Goal: Transaction & Acquisition: Purchase product/service

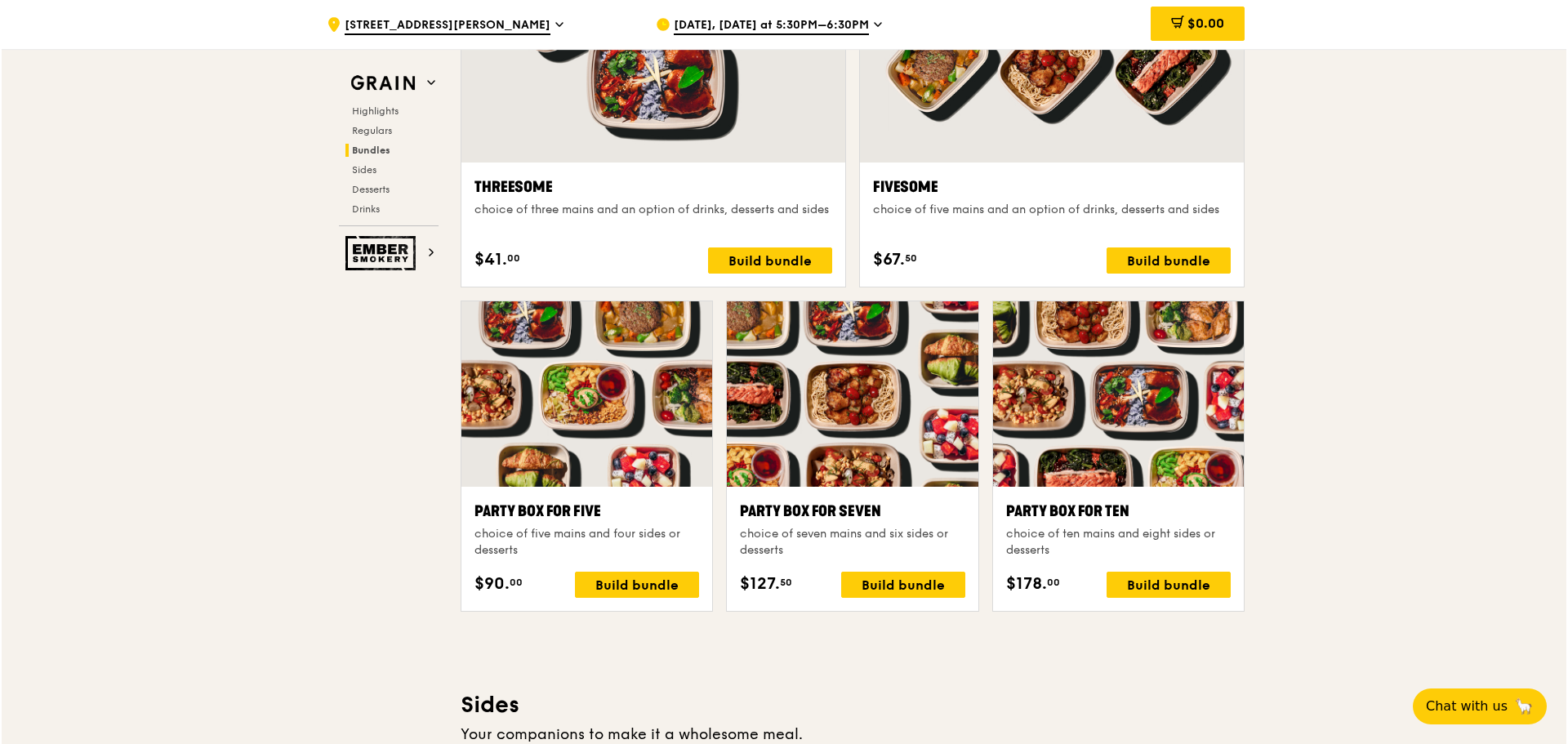
scroll to position [3184, 0]
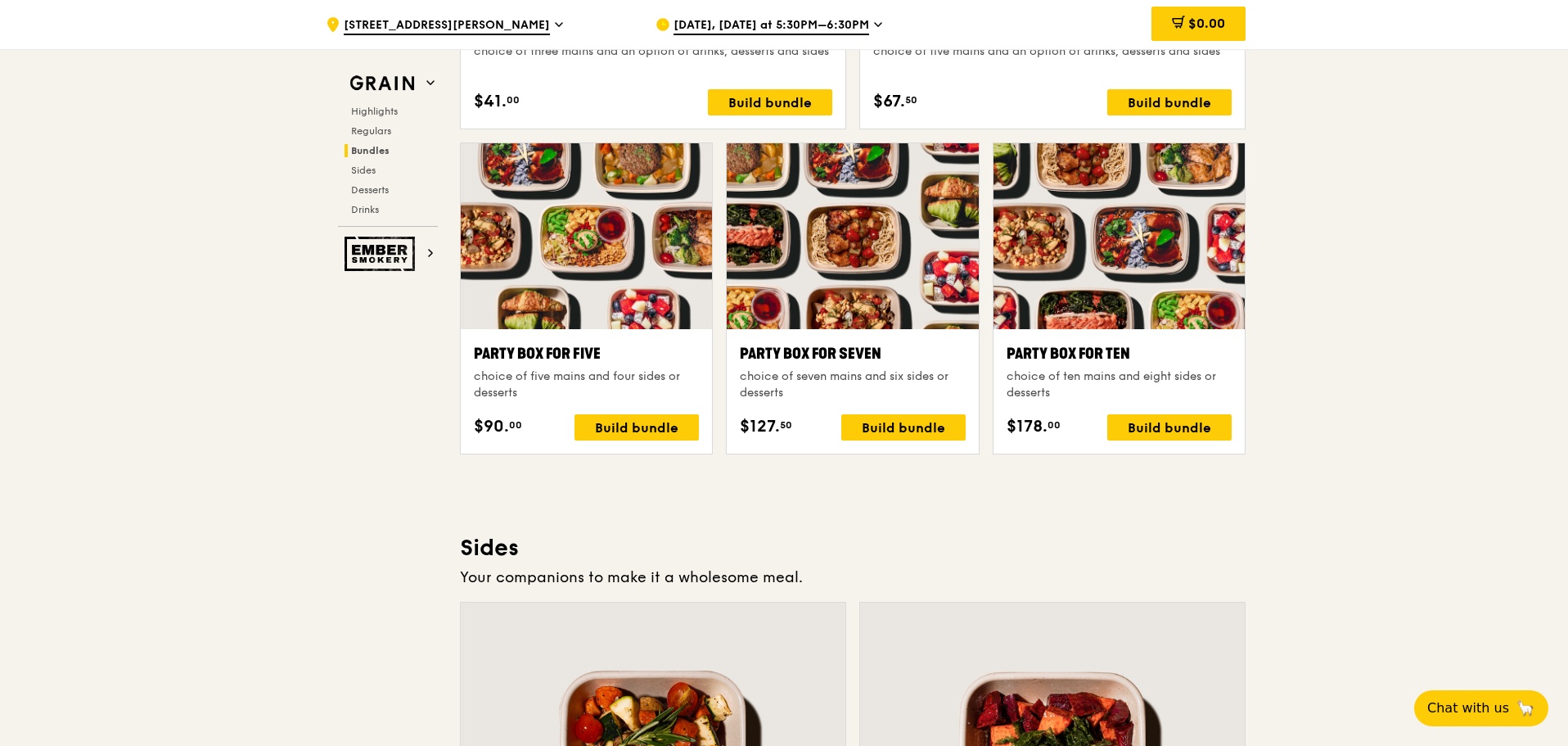
click at [1060, 352] on div "Party Box for Ten" at bounding box center [1119, 354] width 225 height 23
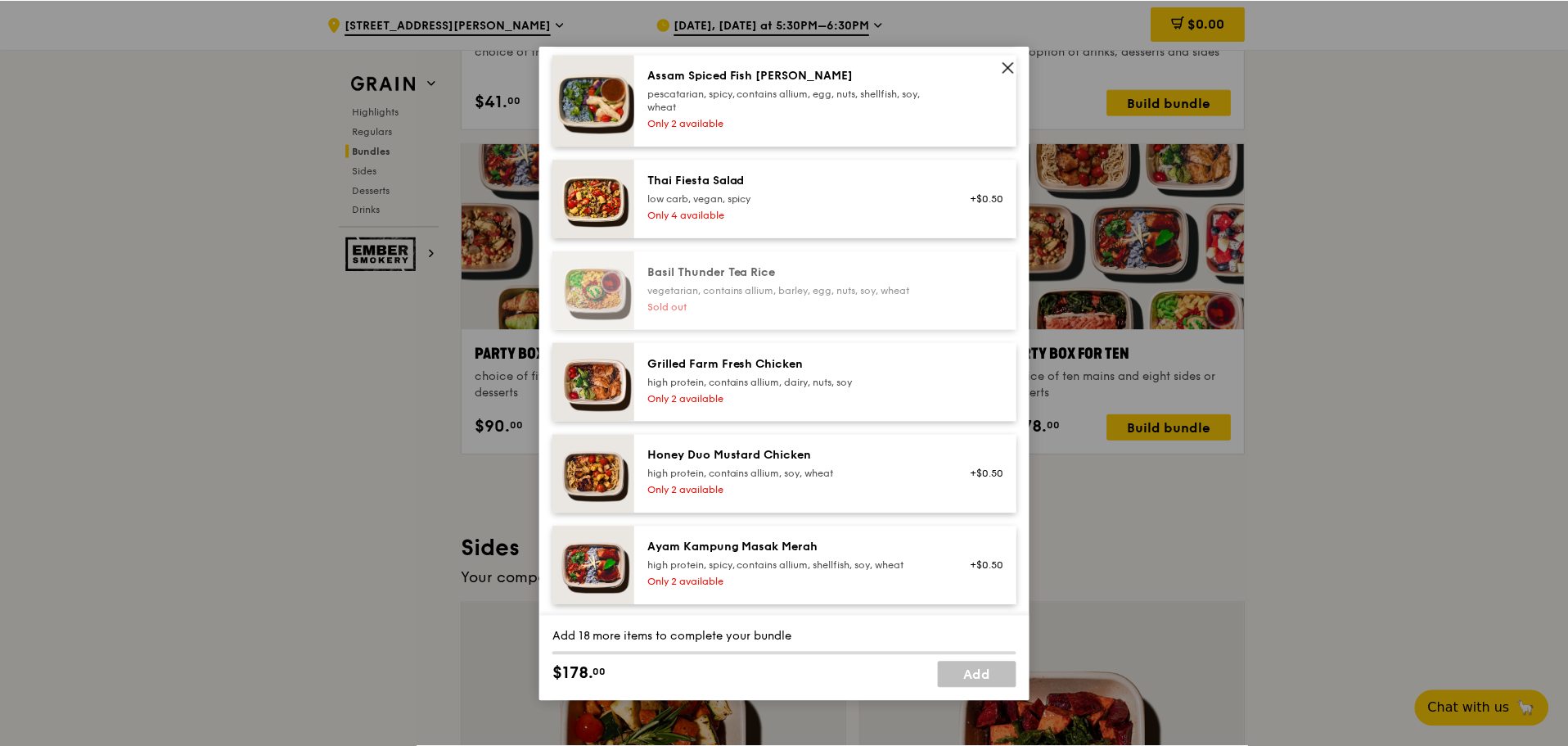
scroll to position [236, 0]
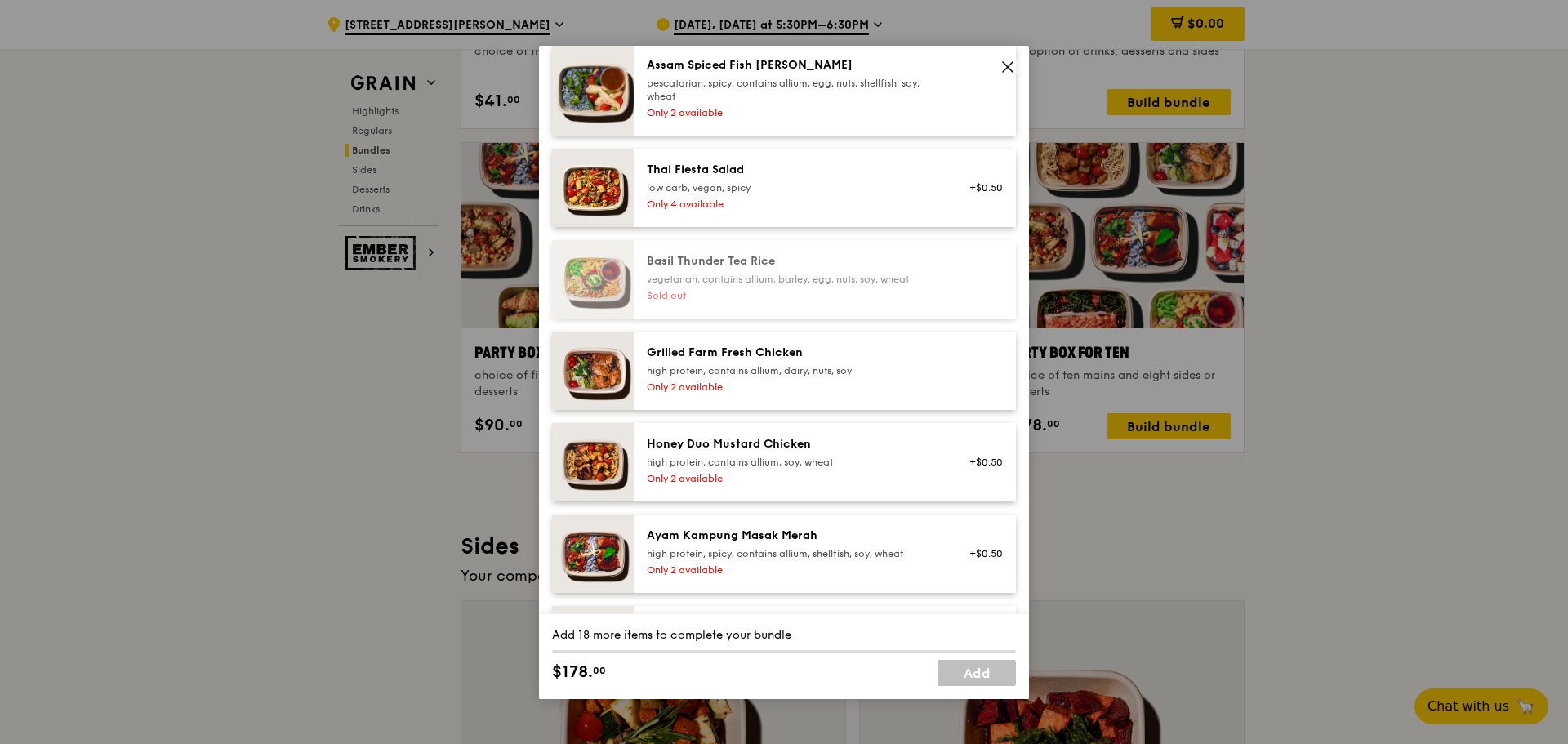
click at [224, 469] on div "Party Box for Ten choice of ten mains and eight sides or desserts Mains Choose …" at bounding box center [784, 372] width 1568 height 744
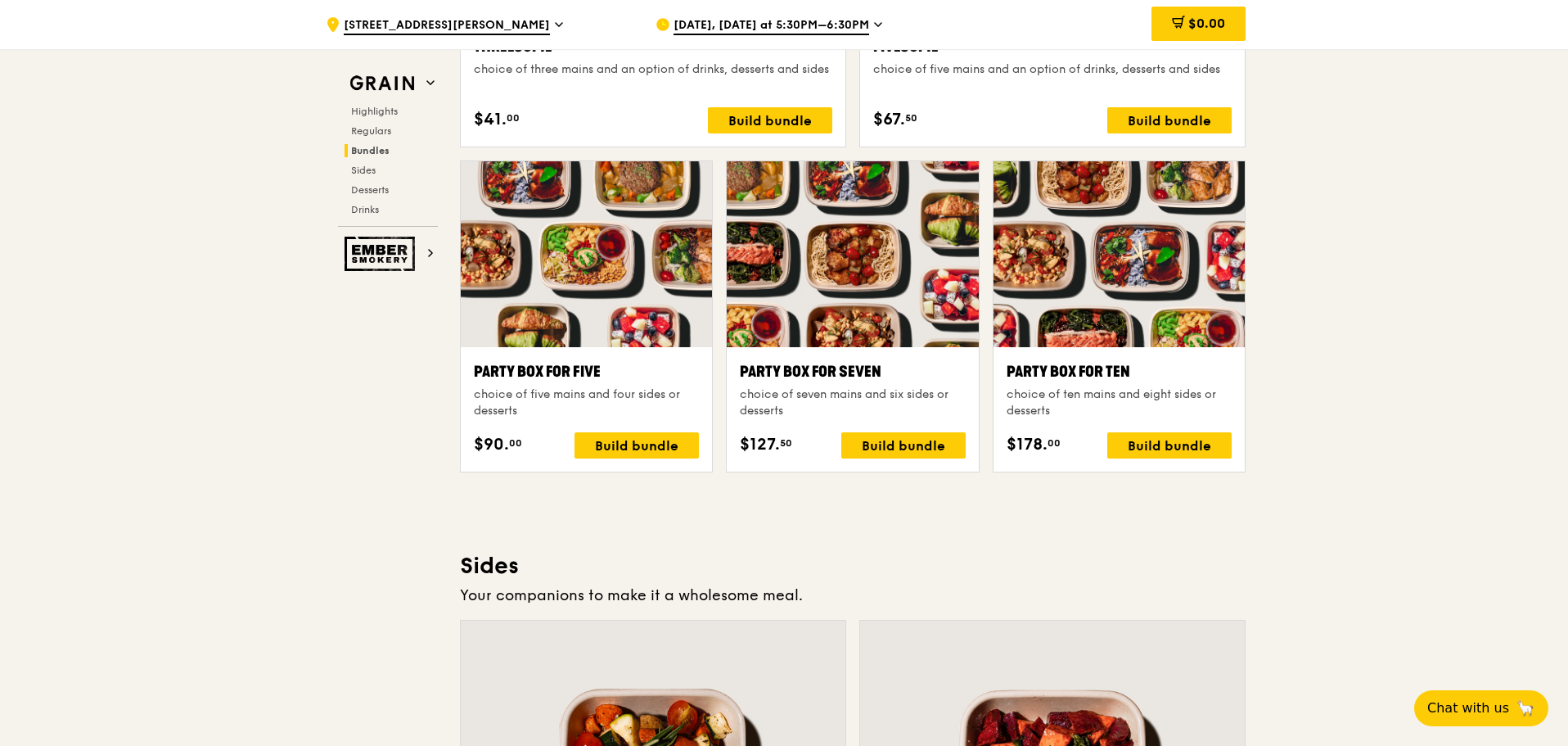
scroll to position [3193, 0]
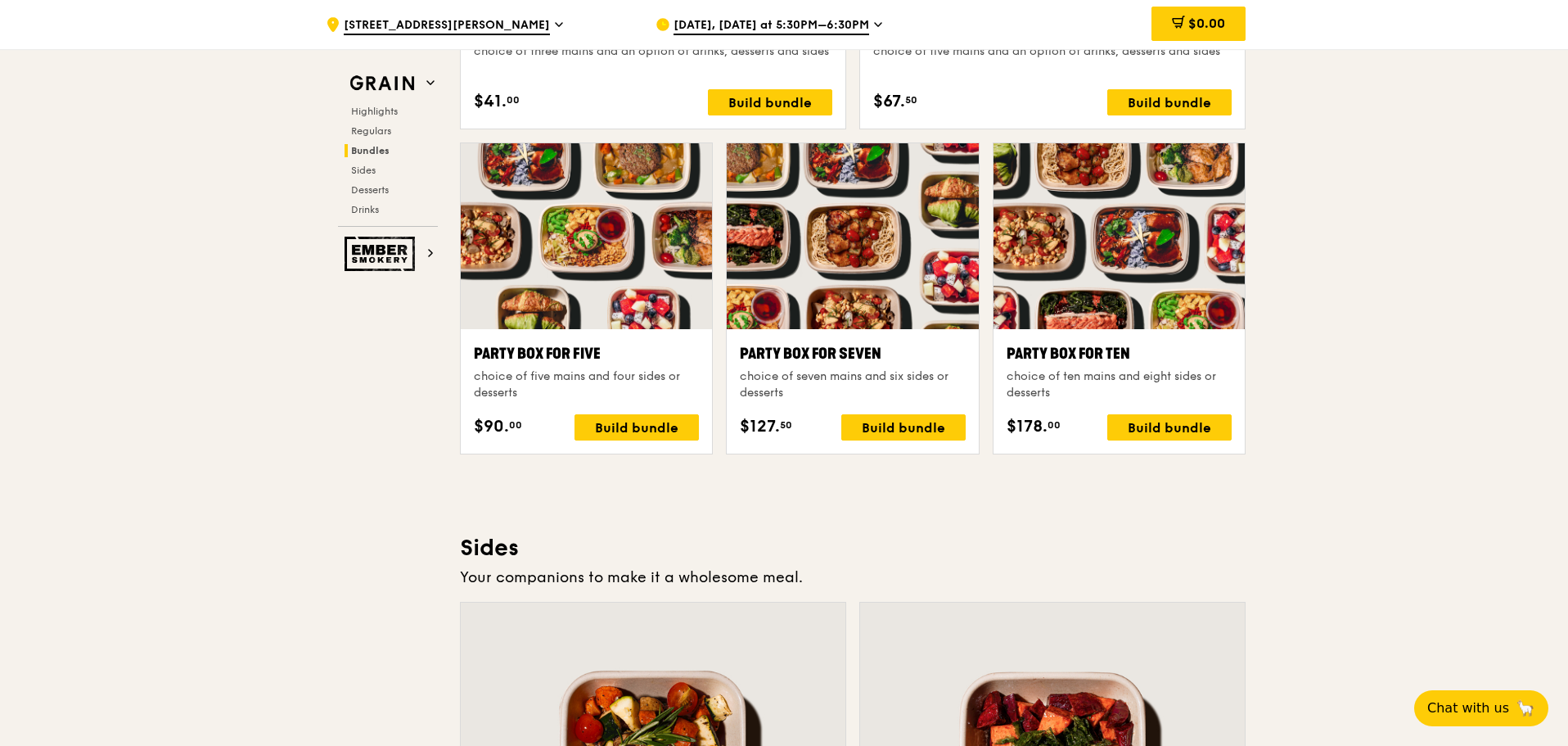
click at [1440, 452] on div ".cls-1 { fill: none; stroke: #fff; stroke-linecap: round; stroke-linejoin: roun…" at bounding box center [784, 333] width 1568 height 6896
click at [1033, 353] on div "Party Box for Ten" at bounding box center [1119, 354] width 225 height 23
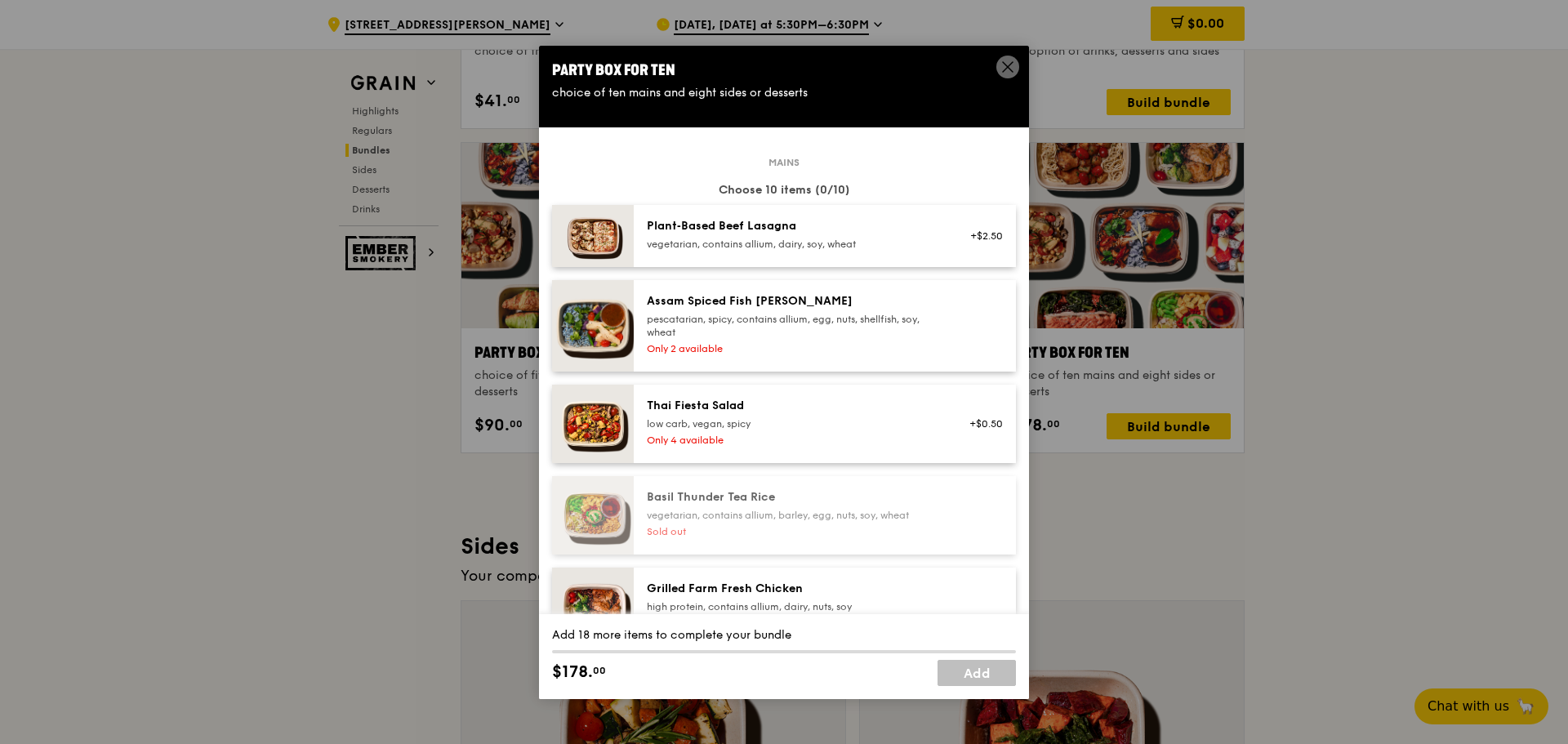
click at [1008, 60] on icon at bounding box center [1008, 66] width 14 height 14
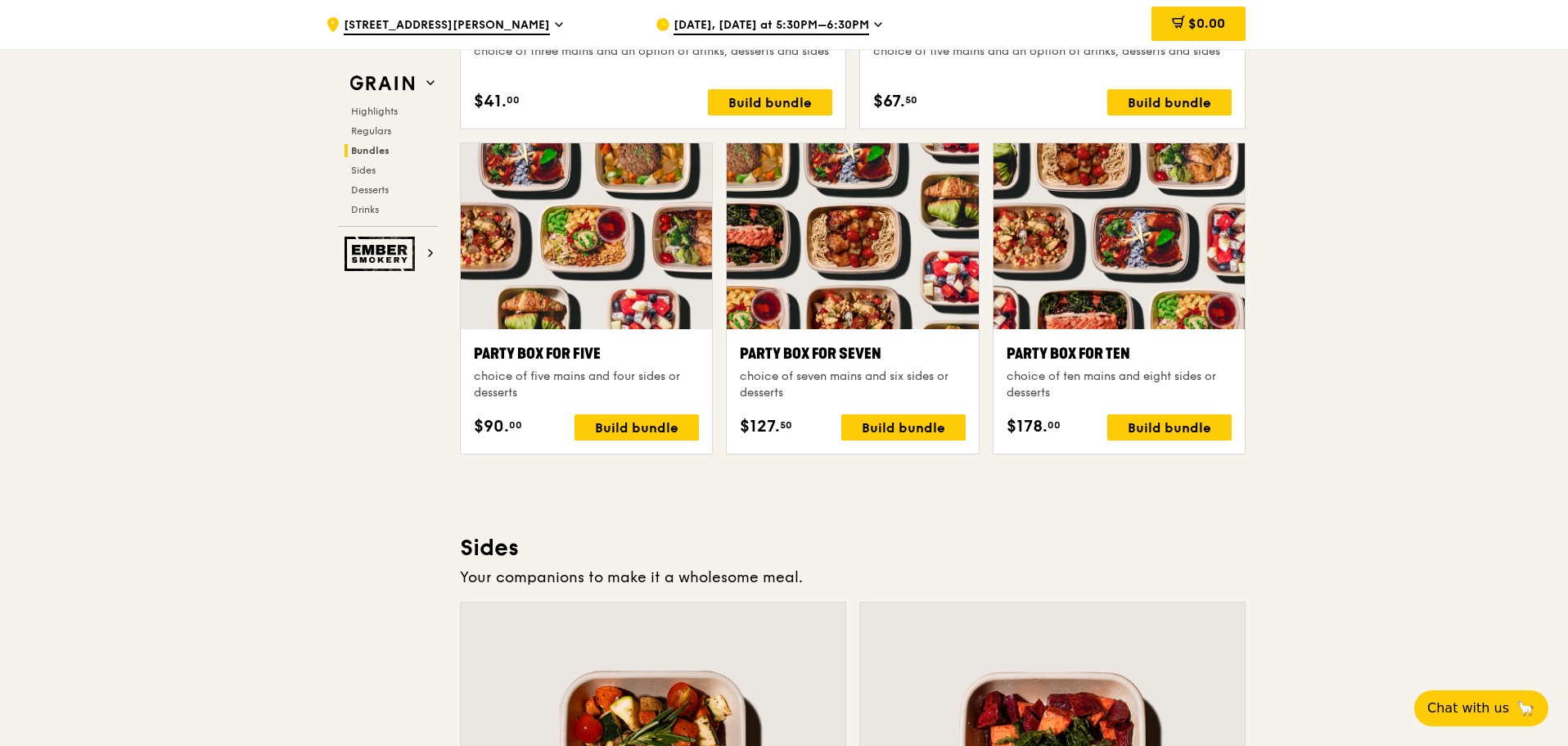
click at [1502, 448] on div ".cls-1 { fill: none; stroke: #fff; stroke-linecap: round; stroke-linejoin: roun…" at bounding box center [784, 333] width 1568 height 6896
drag, startPoint x: 1125, startPoint y: 343, endPoint x: 997, endPoint y: 354, distance: 128.5
click at [997, 354] on div "Party Box for Ten choice of ten mains and eight sides or desserts $178. 00 Buil…" at bounding box center [1120, 391] width 252 height 124
copy div "Party Box for Ten"
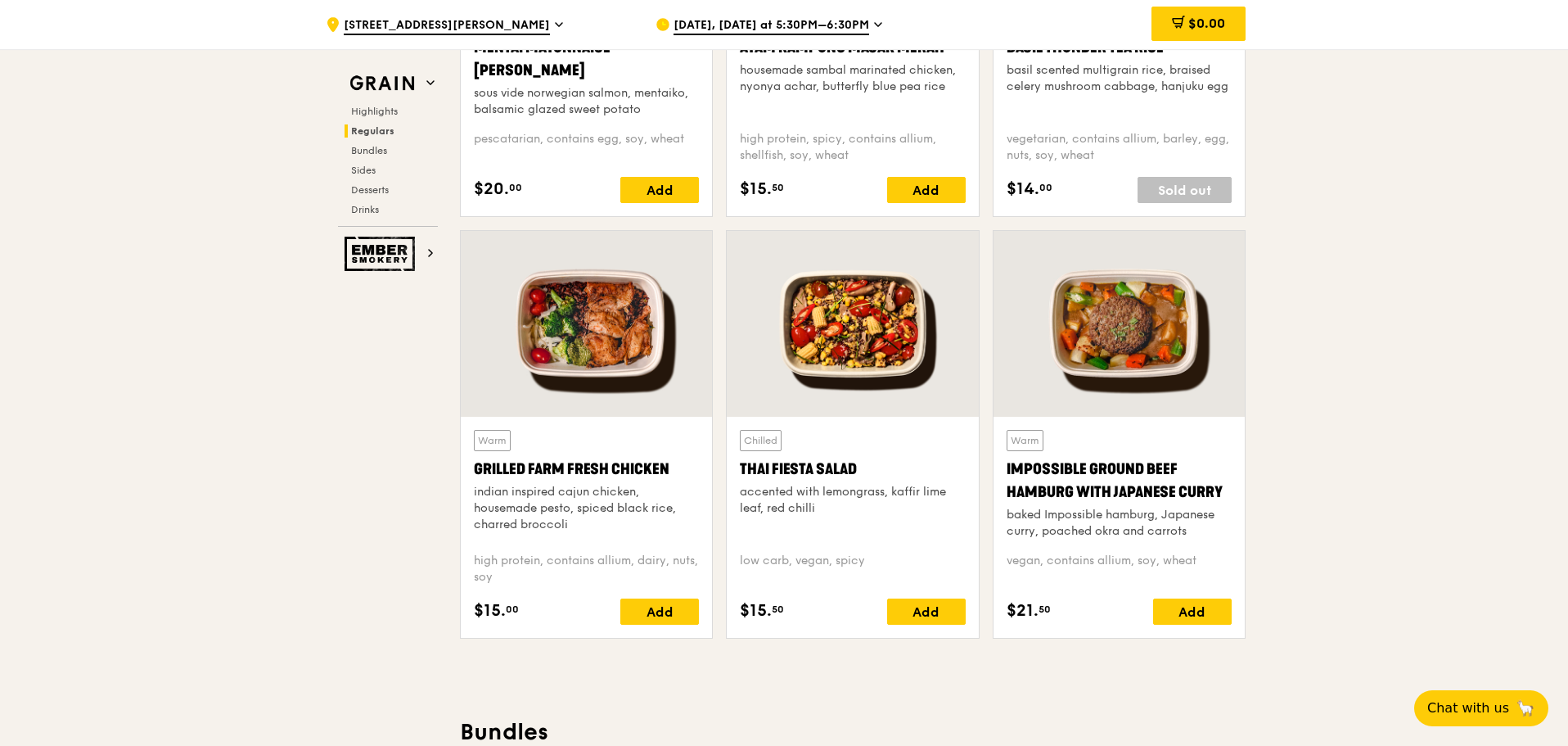
scroll to position [1310, 0]
